Goal: Task Accomplishment & Management: Manage account settings

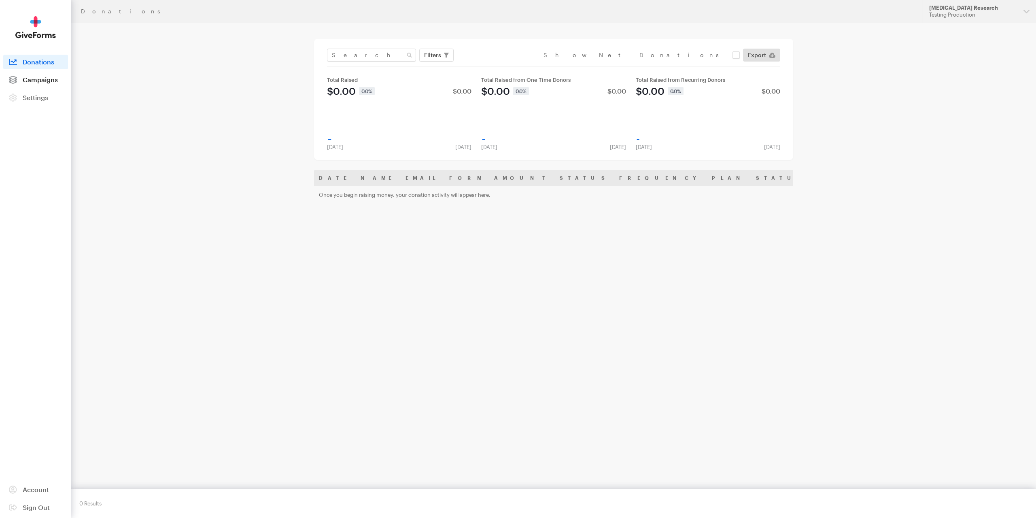
click at [37, 80] on span "Campaigns" at bounding box center [40, 80] width 35 height 8
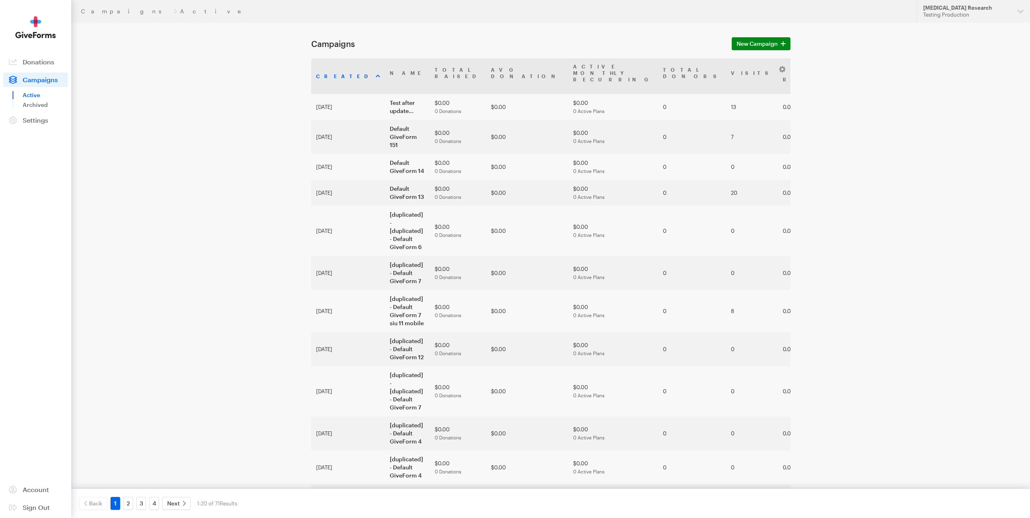
click at [228, 64] on main "Campaigns New Campaign Created Name Total Raised Avg Donation Active Monthly Re…" at bounding box center [515, 442] width 583 height 838
click at [287, 167] on main "Campaigns New Campaign Created Name Total Raised Avg Donation Active Monthly Re…" at bounding box center [515, 442] width 583 height 838
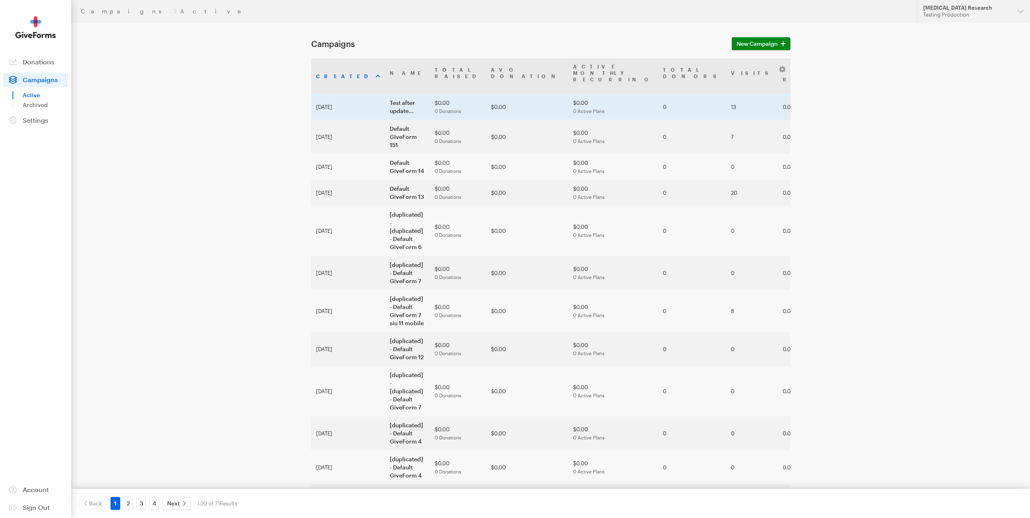
click at [385, 97] on td "Test after update..." at bounding box center [407, 107] width 45 height 26
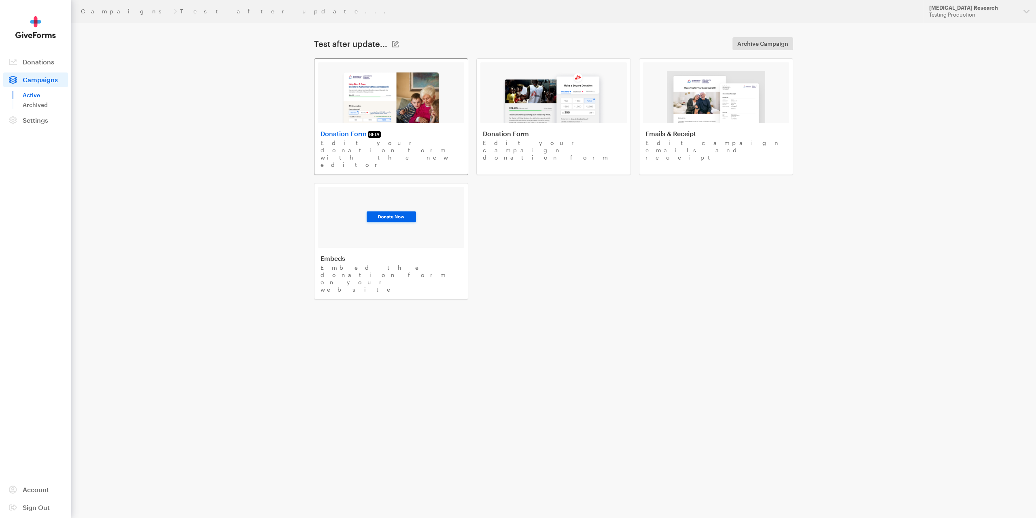
click at [402, 85] on img at bounding box center [391, 97] width 99 height 52
